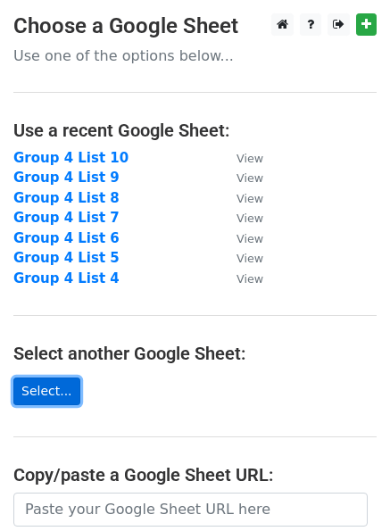
click at [29, 396] on link "Select..." at bounding box center [46, 392] width 67 height 28
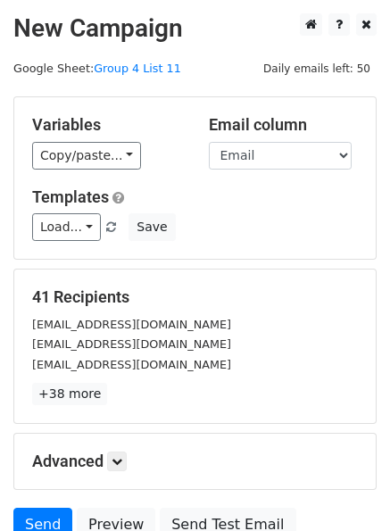
scroll to position [162, 0]
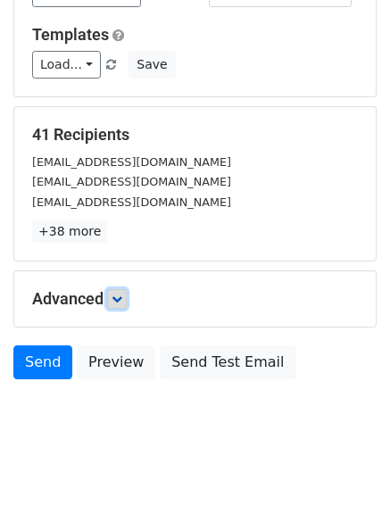
click at [121, 302] on icon at bounding box center [117, 299] width 11 height 11
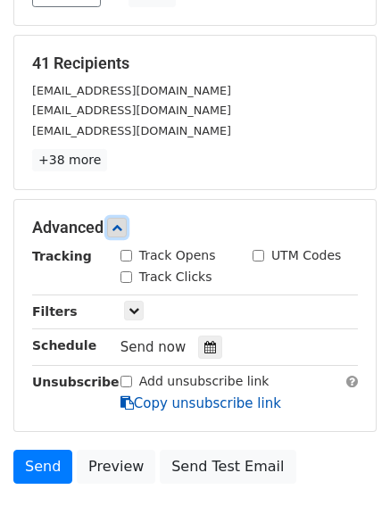
scroll to position [337, 0]
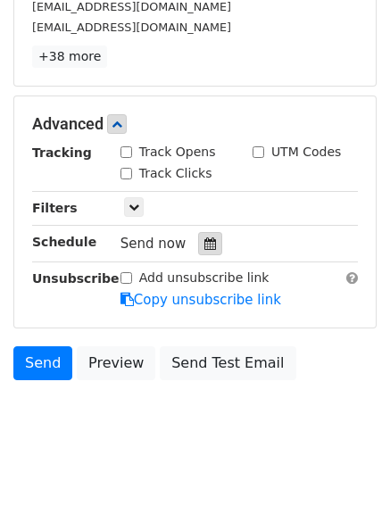
click at [204, 246] on icon at bounding box center [210, 243] width 12 height 12
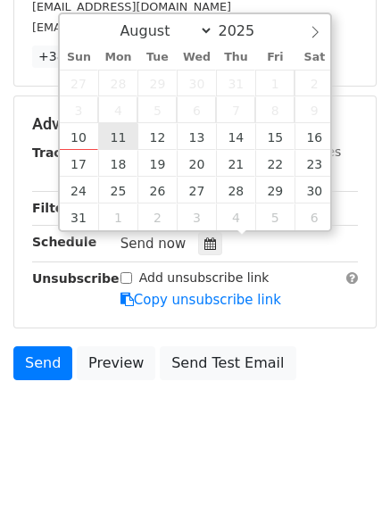
type input "2025-08-11 12:00"
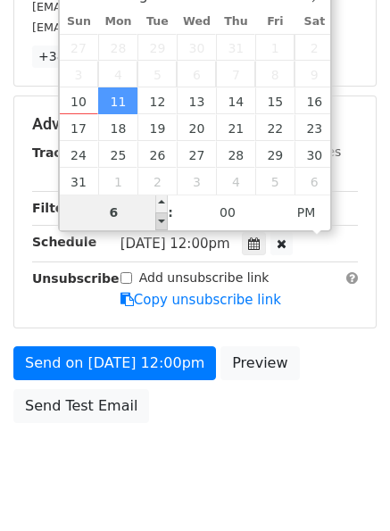
type input "06"
type input "2025-08-11 18:00"
click at [162, 219] on span at bounding box center [161, 221] width 12 height 18
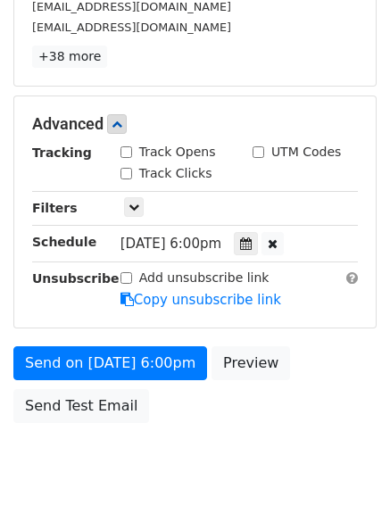
click at [345, 386] on div "Send on Aug 11 at 6:00pm Preview Send Test Email" at bounding box center [195, 389] width 390 height 86
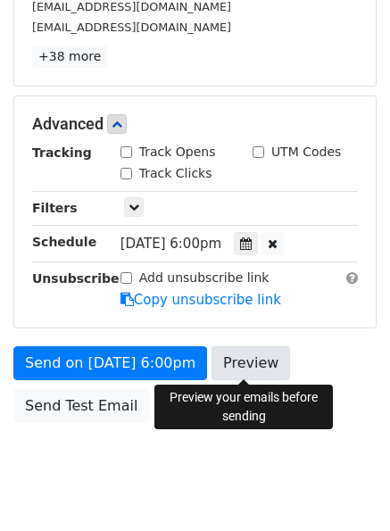
click at [247, 360] on link "Preview" at bounding box center [251, 363] width 79 height 34
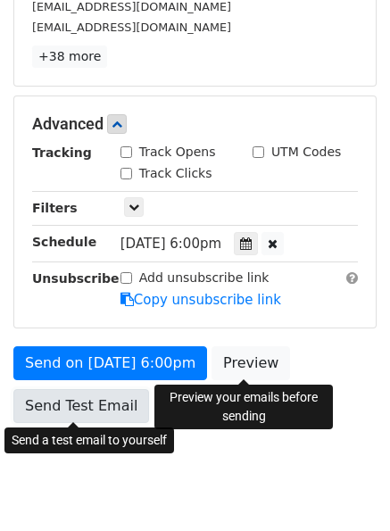
click at [46, 399] on link "Send Test Email" at bounding box center [81, 406] width 136 height 34
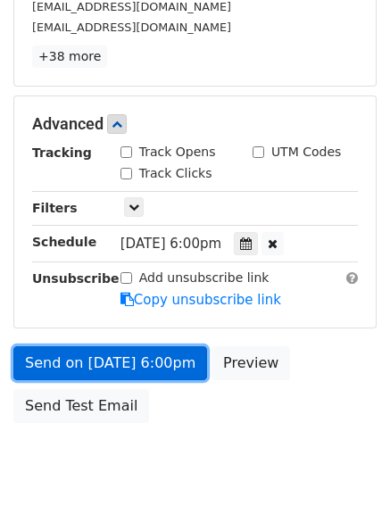
click at [53, 358] on link "Send on Aug 11 at 6:00pm" at bounding box center [110, 363] width 194 height 34
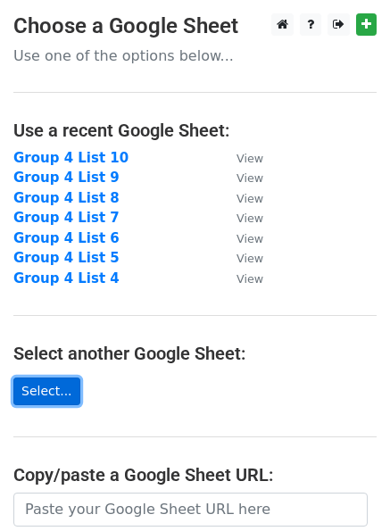
click at [43, 392] on link "Select..." at bounding box center [46, 392] width 67 height 28
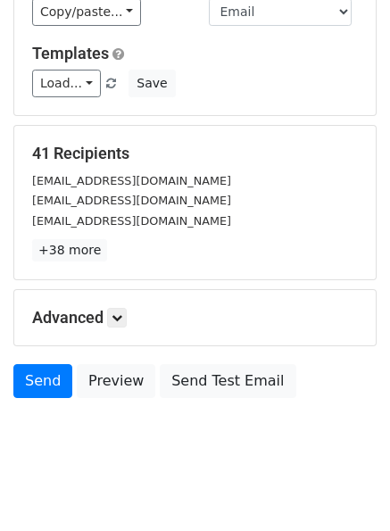
scroll to position [162, 0]
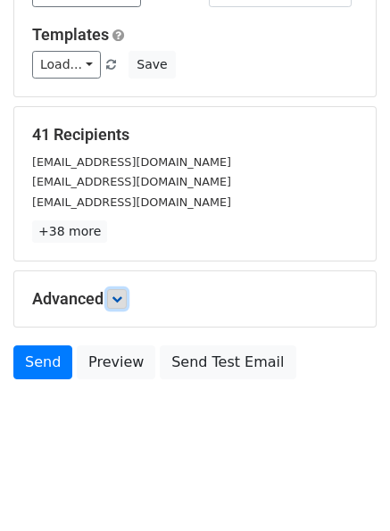
click at [118, 302] on icon at bounding box center [117, 299] width 11 height 11
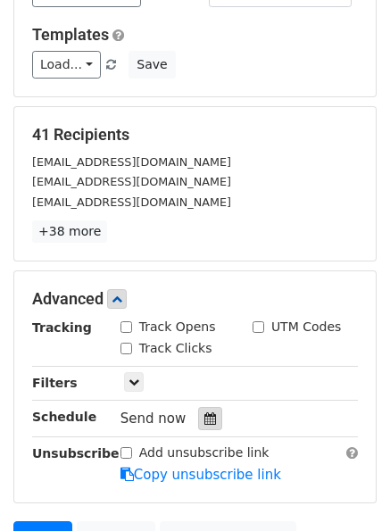
click at [204, 422] on icon at bounding box center [210, 418] width 12 height 12
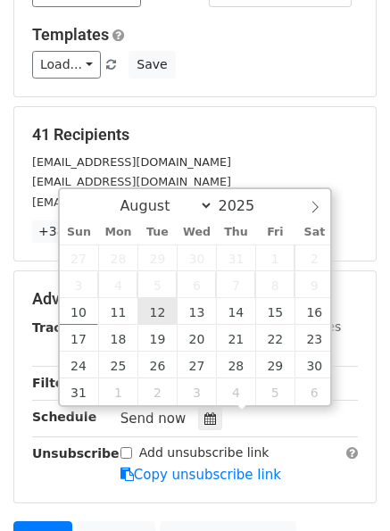
type input "2025-08-12 12:00"
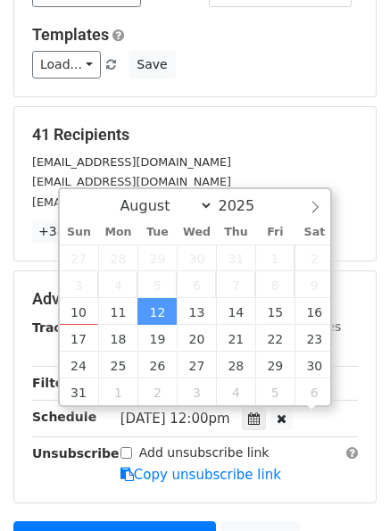
scroll to position [1, 0]
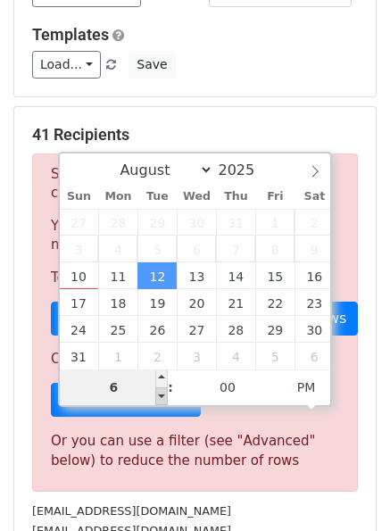
type input "06"
type input "2025-08-12 18:00"
click at [159, 394] on span at bounding box center [161, 396] width 12 height 18
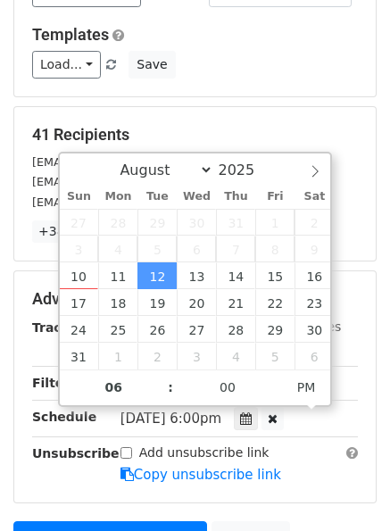
click at [388, 433] on main "New Campaign Daily emails left: 50 Google Sheet: Group 4 List 12 Variables Copy…" at bounding box center [195, 229] width 390 height 756
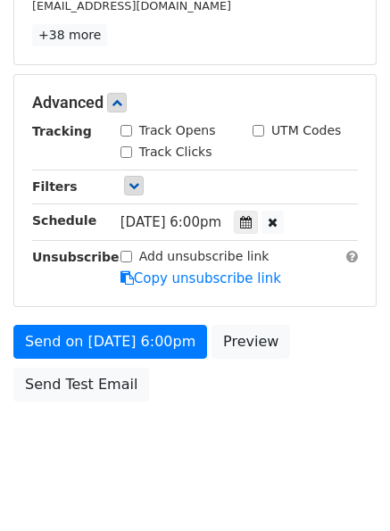
scroll to position [380, 0]
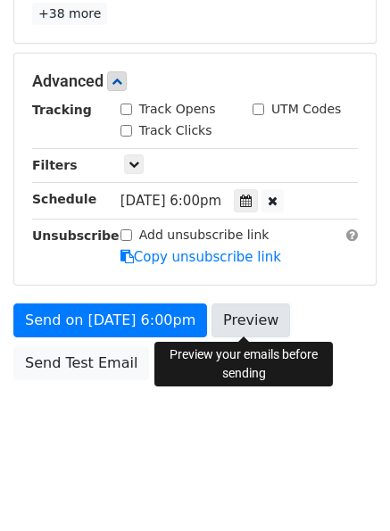
click at [235, 330] on link "Preview" at bounding box center [251, 320] width 79 height 34
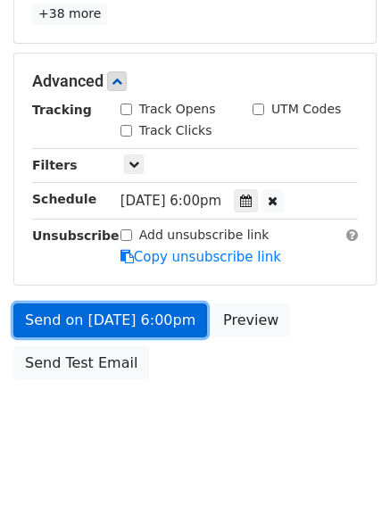
click at [68, 312] on link "Send on Aug 12 at 6:00pm" at bounding box center [110, 320] width 194 height 34
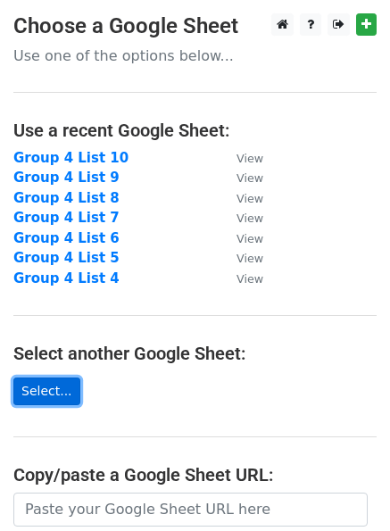
click at [38, 385] on link "Select..." at bounding box center [46, 392] width 67 height 28
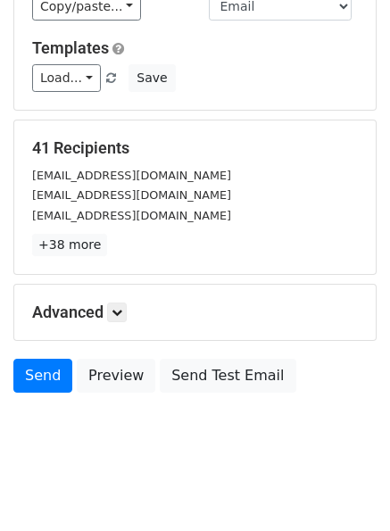
scroll to position [162, 0]
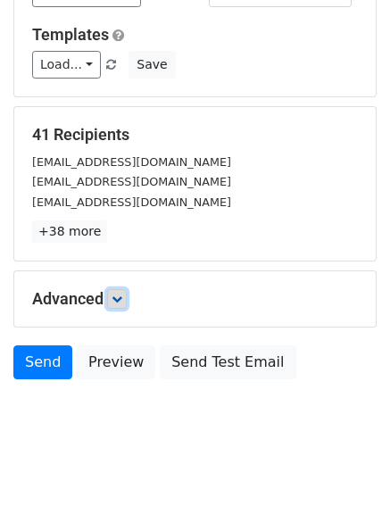
click at [120, 303] on icon at bounding box center [117, 299] width 11 height 11
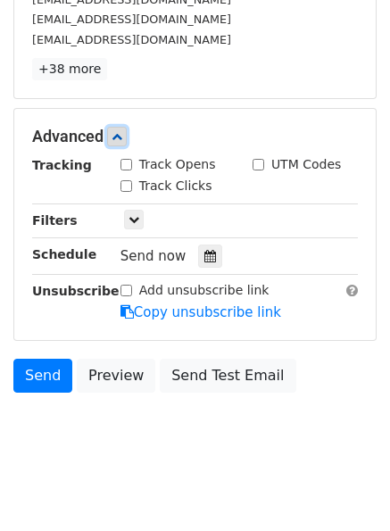
scroll to position [337, 0]
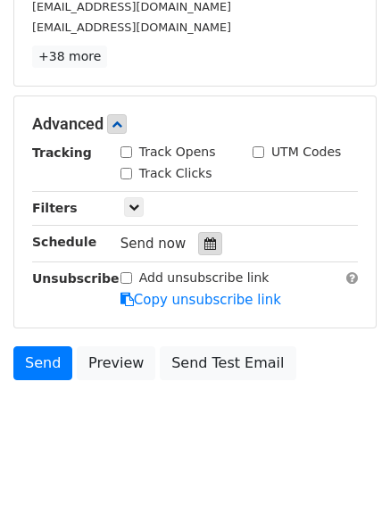
click at [198, 248] on div at bounding box center [210, 243] width 24 height 23
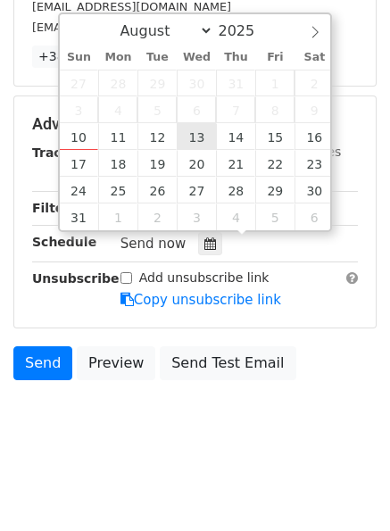
type input "2025-08-13 12:00"
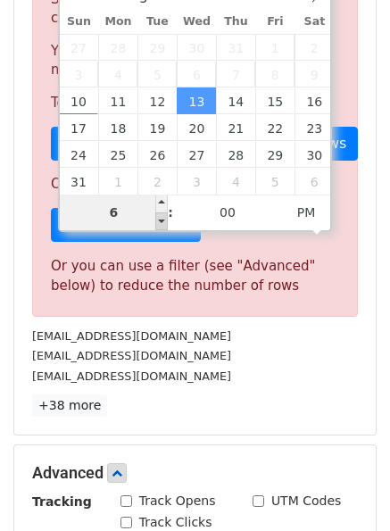
type input "06"
type input "2025-08-13 18:00"
click at [160, 218] on span at bounding box center [161, 221] width 12 height 18
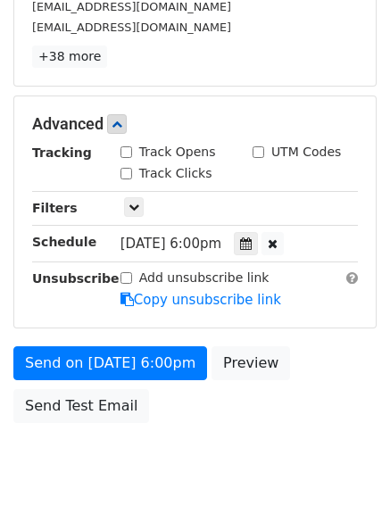
click at [364, 395] on div "Send on Aug 13 at 6:00pm Preview Send Test Email" at bounding box center [195, 389] width 390 height 86
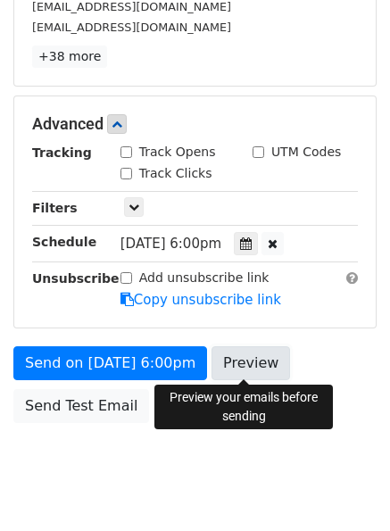
click at [253, 362] on link "Preview" at bounding box center [251, 363] width 79 height 34
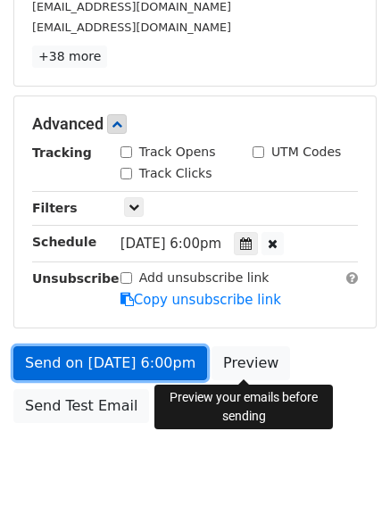
click at [71, 361] on link "Send on Aug 13 at 6:00pm" at bounding box center [110, 363] width 194 height 34
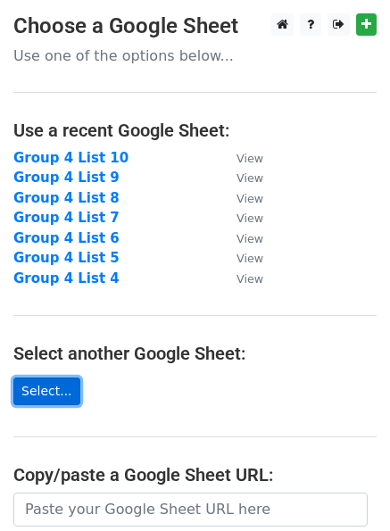
click at [41, 390] on link "Select..." at bounding box center [46, 392] width 67 height 28
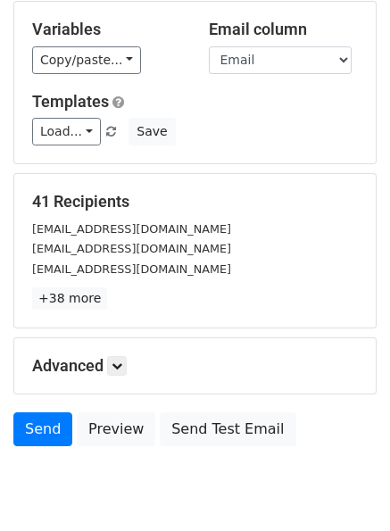
scroll to position [162, 0]
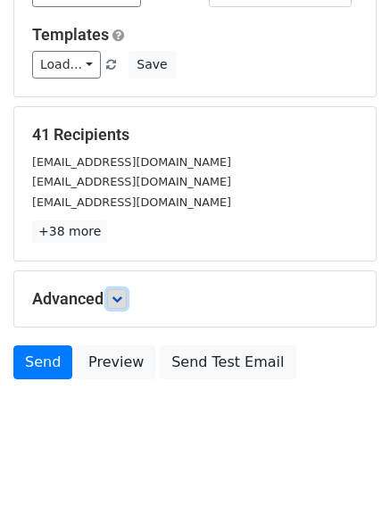
click at [117, 295] on icon at bounding box center [117, 299] width 11 height 11
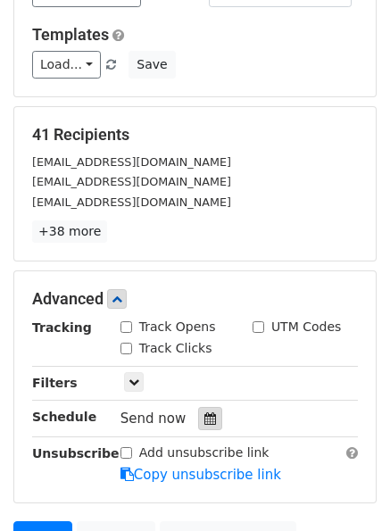
click at [204, 412] on icon at bounding box center [210, 418] width 12 height 12
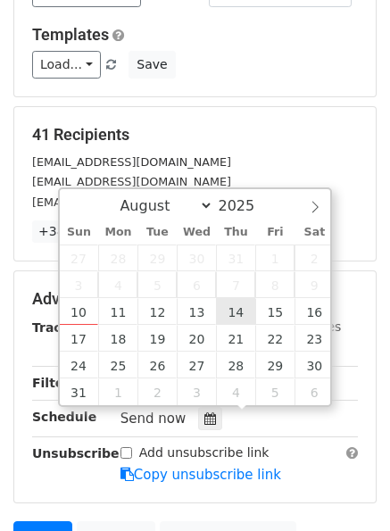
type input "2025-08-14 12:00"
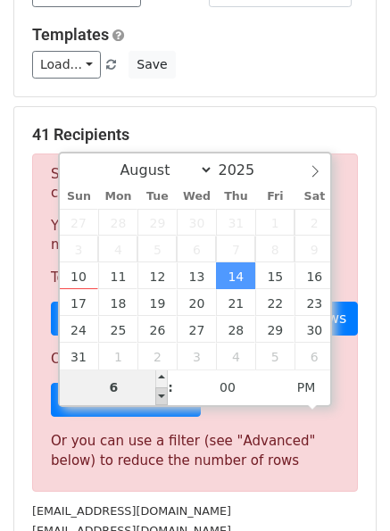
type input "06"
type input "2025-08-14 18:00"
click at [158, 395] on span at bounding box center [161, 396] width 12 height 18
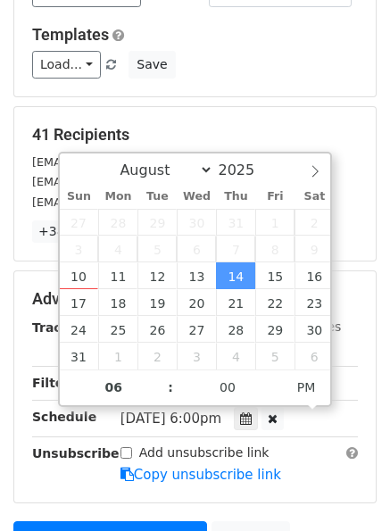
click at [377, 436] on main "New Campaign Daily emails left: 50 Google Sheet: Group 4 List 14 Variables Copy…" at bounding box center [195, 229] width 390 height 756
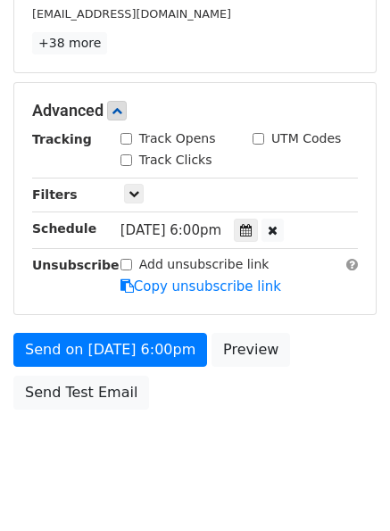
scroll to position [380, 0]
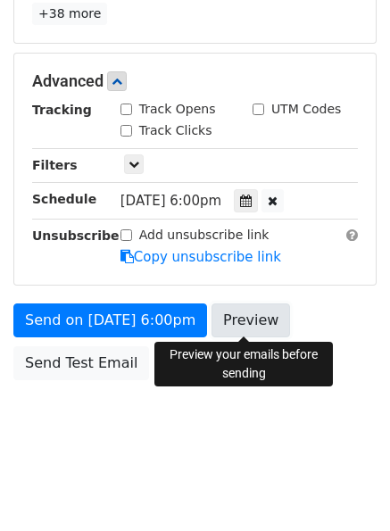
click at [245, 325] on link "Preview" at bounding box center [251, 320] width 79 height 34
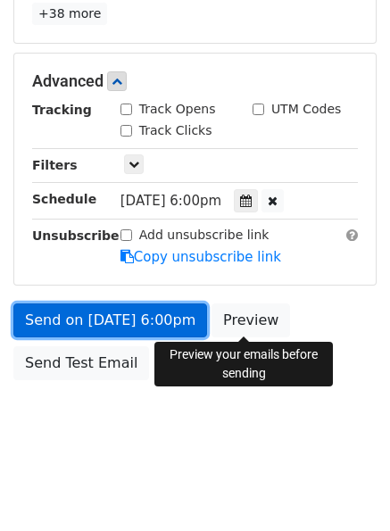
click at [47, 319] on link "Send on Aug 14 at 6:00pm" at bounding box center [110, 320] width 194 height 34
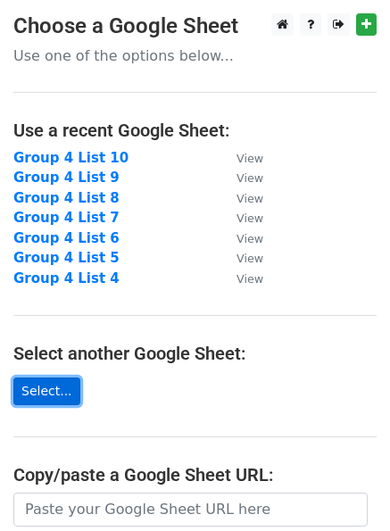
click at [53, 389] on link "Select..." at bounding box center [46, 392] width 67 height 28
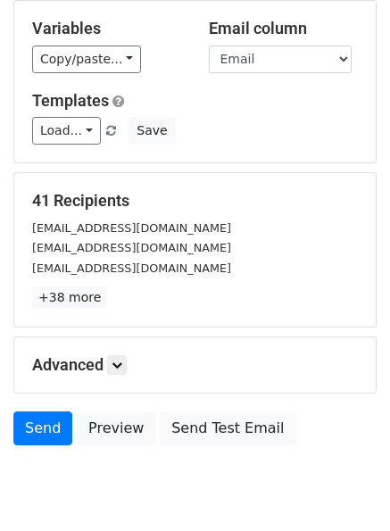
scroll to position [162, 0]
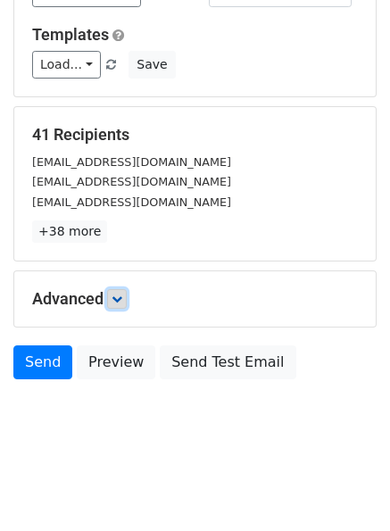
click at [122, 303] on icon at bounding box center [117, 299] width 11 height 11
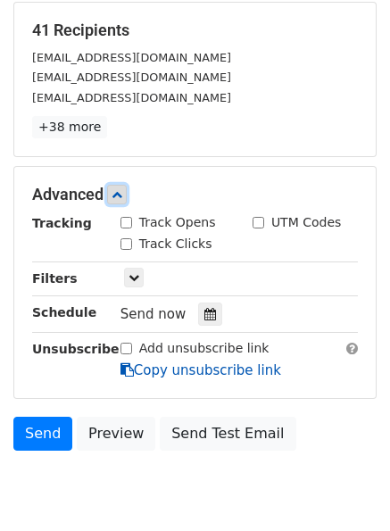
scroll to position [337, 0]
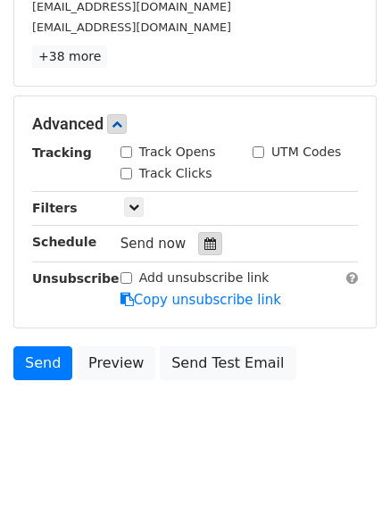
click at [198, 243] on div at bounding box center [210, 243] width 24 height 23
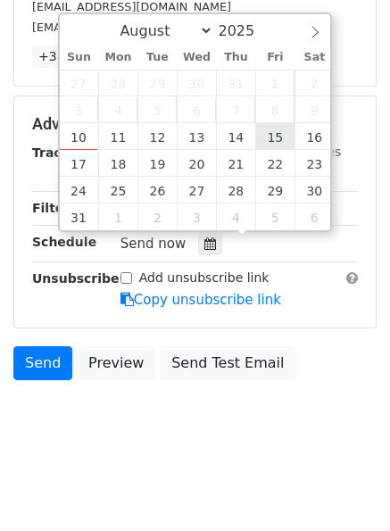
type input "[DATE] 12:00"
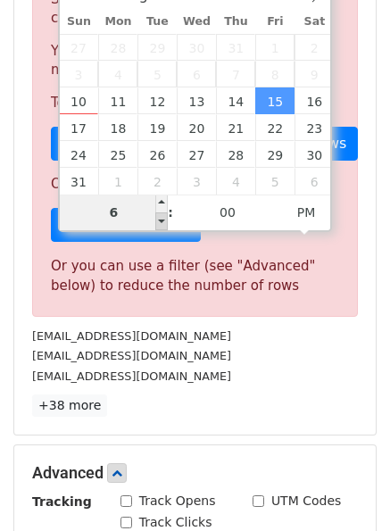
type input "06"
type input "[DATE] 18:00"
click at [157, 220] on span at bounding box center [161, 221] width 12 height 18
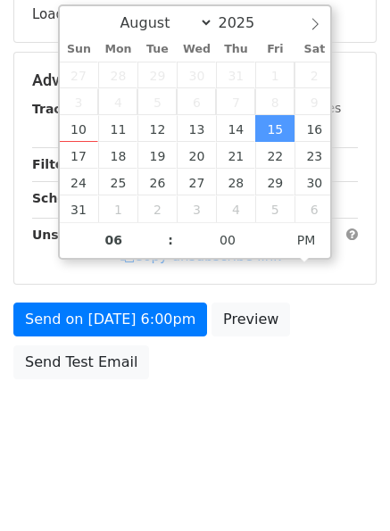
click at [350, 387] on div "Send on [DATE] 6:00pm Preview Send Test Email" at bounding box center [195, 346] width 390 height 86
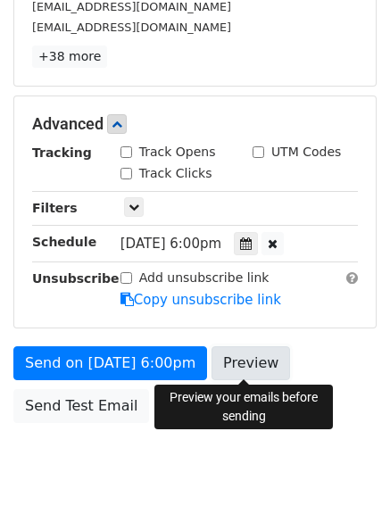
click at [240, 358] on link "Preview" at bounding box center [251, 363] width 79 height 34
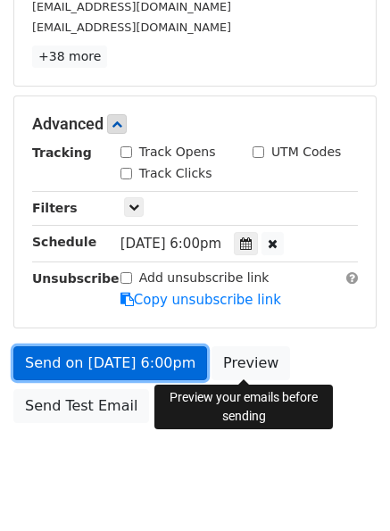
click at [62, 360] on link "Send on [DATE] 6:00pm" at bounding box center [110, 363] width 194 height 34
